Goal: Information Seeking & Learning: Find specific fact

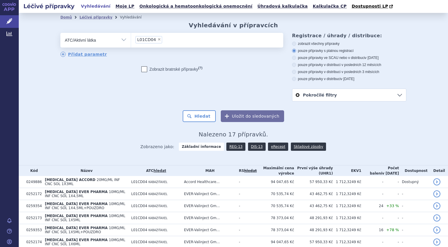
click at [158, 41] on span "×" at bounding box center [160, 40] width 4 height 4
click at [131, 41] on select "L01CD04" at bounding box center [131, 40] width 0 height 15
select select
type input "nilo"
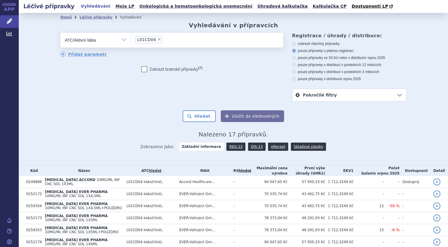
click at [158, 40] on span "×" at bounding box center [160, 40] width 4 height 4
click at [131, 40] on select "L01CD04" at bounding box center [131, 40] width 0 height 15
select select
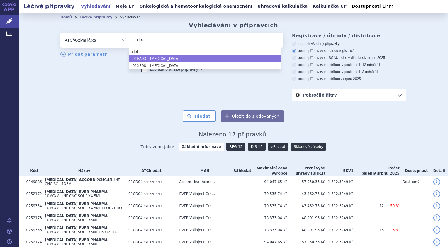
type input "nilot"
select select "L01EA03"
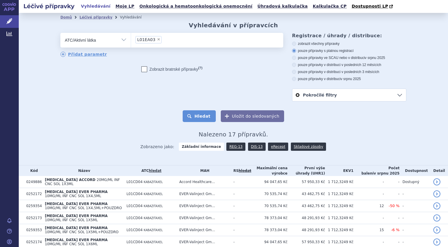
click at [200, 117] on button "Hledat" at bounding box center [199, 116] width 33 height 12
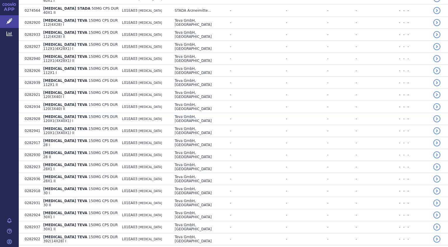
scroll to position [1049, 0]
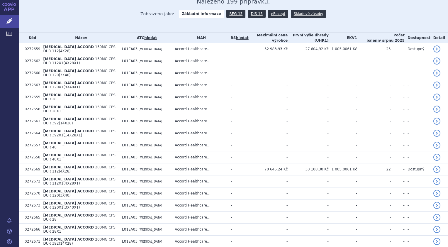
scroll to position [0, 0]
